Goal: Information Seeking & Learning: Find specific page/section

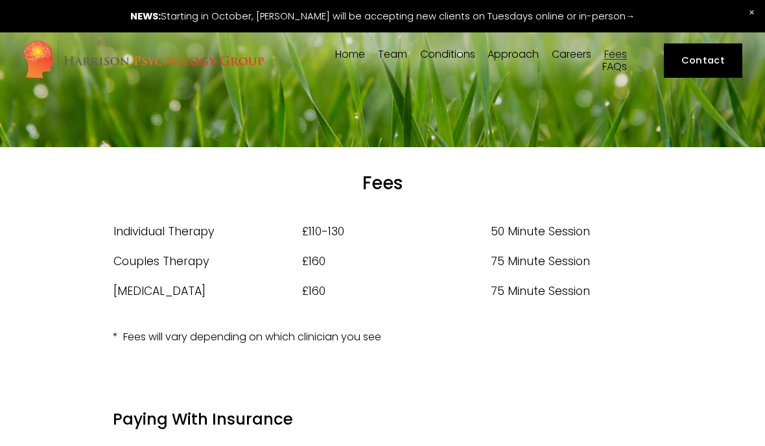
click at [721, 57] on link "Contact" at bounding box center [703, 60] width 78 height 34
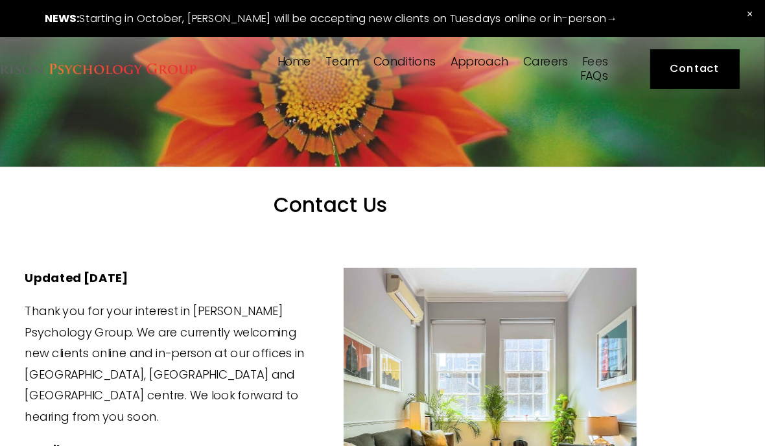
click at [604, 51] on link "Fees" at bounding box center [615, 55] width 23 height 12
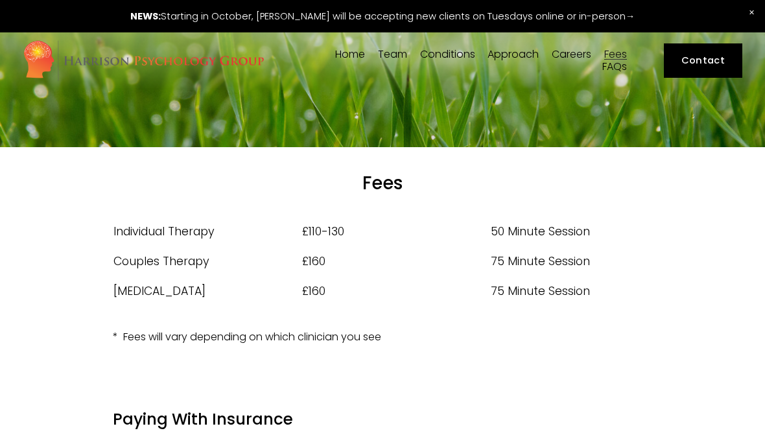
click at [620, 69] on link "FAQs" at bounding box center [614, 67] width 25 height 12
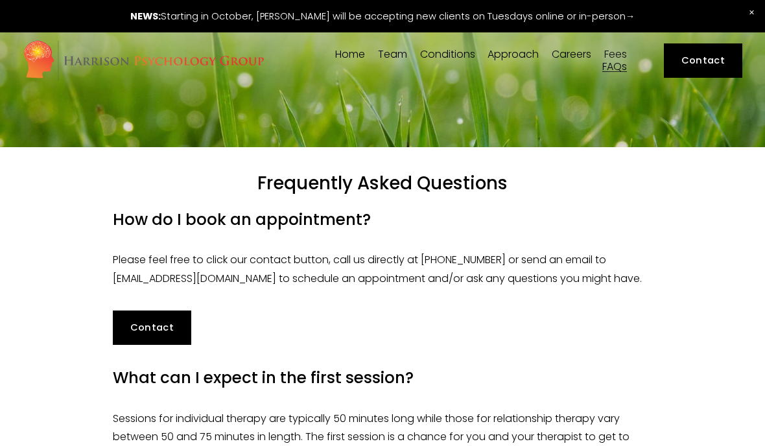
click at [613, 71] on link "FAQs" at bounding box center [614, 67] width 25 height 12
